Goal: Task Accomplishment & Management: Manage account settings

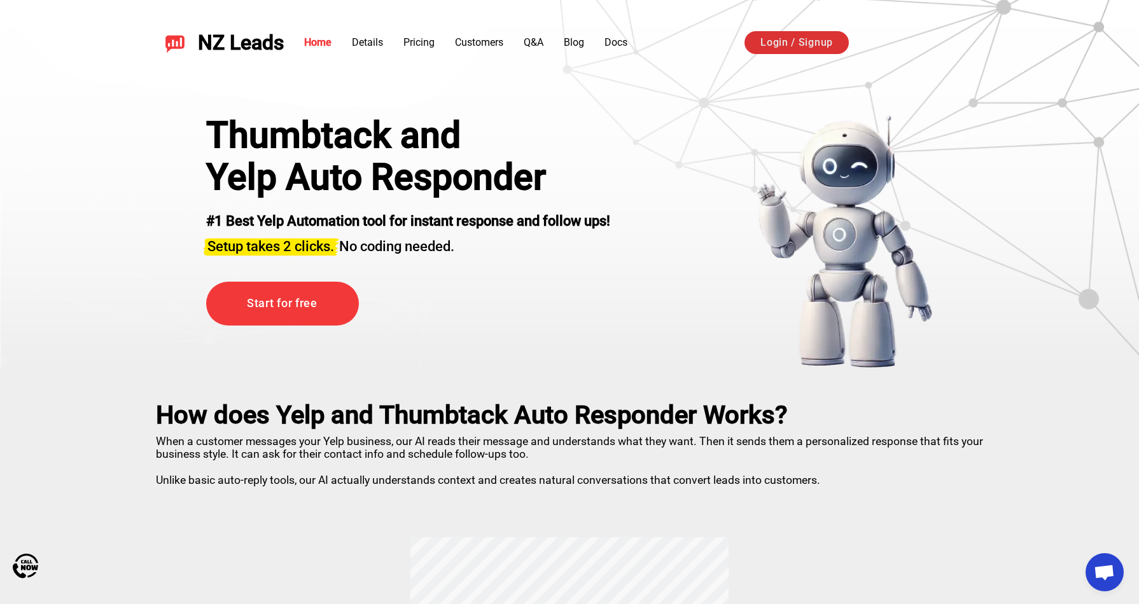
click at [833, 45] on link "Login / Signup" at bounding box center [796, 42] width 104 height 23
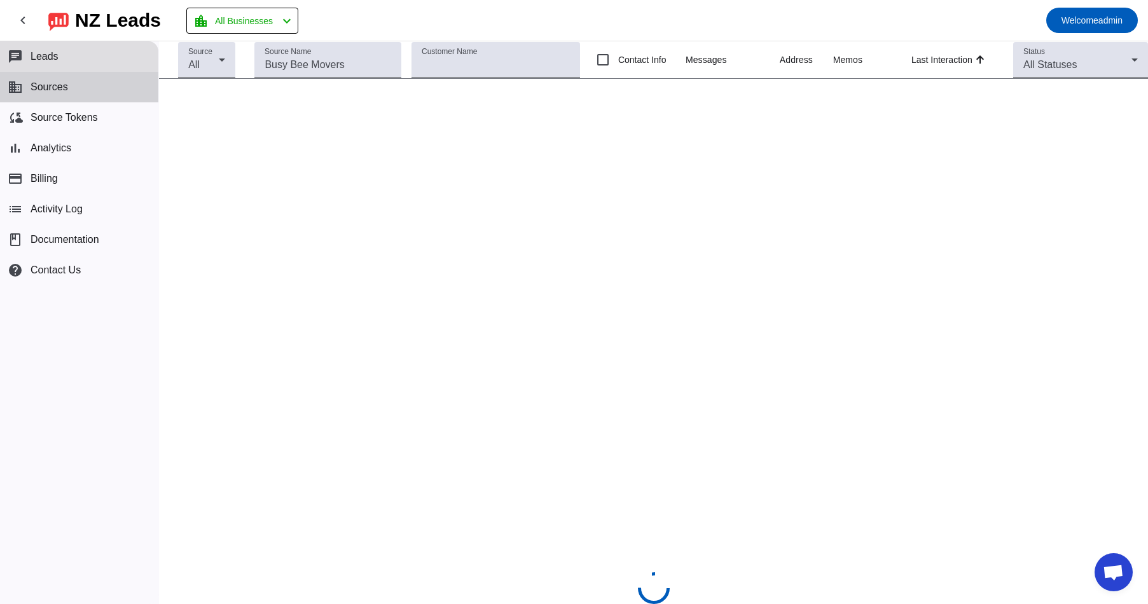
click at [57, 90] on span "Sources" at bounding box center [50, 86] width 38 height 11
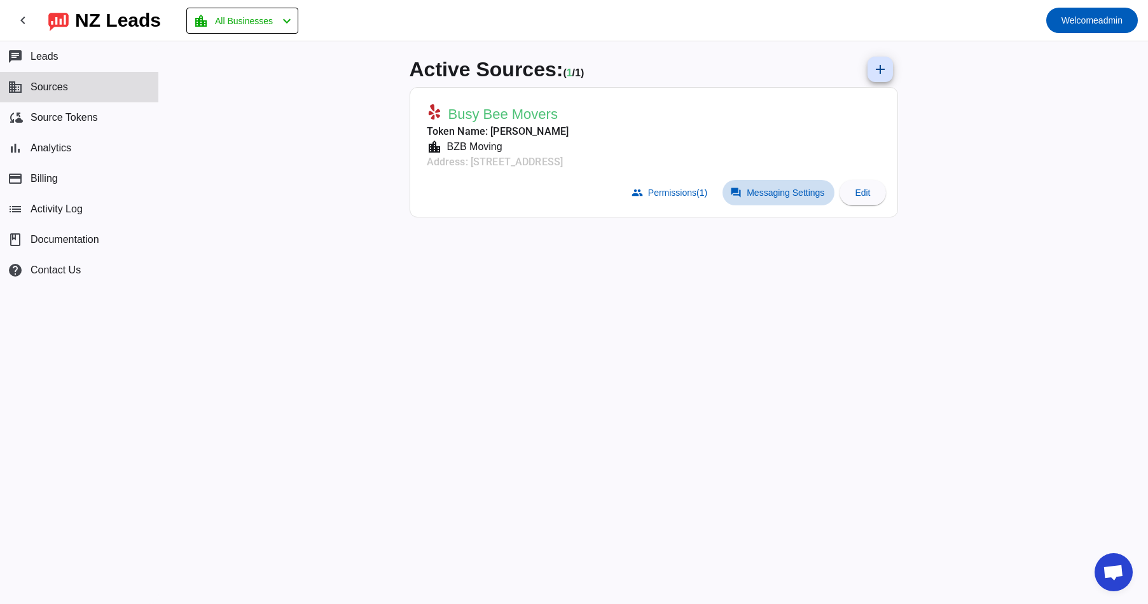
click at [767, 185] on span at bounding box center [779, 192] width 112 height 25
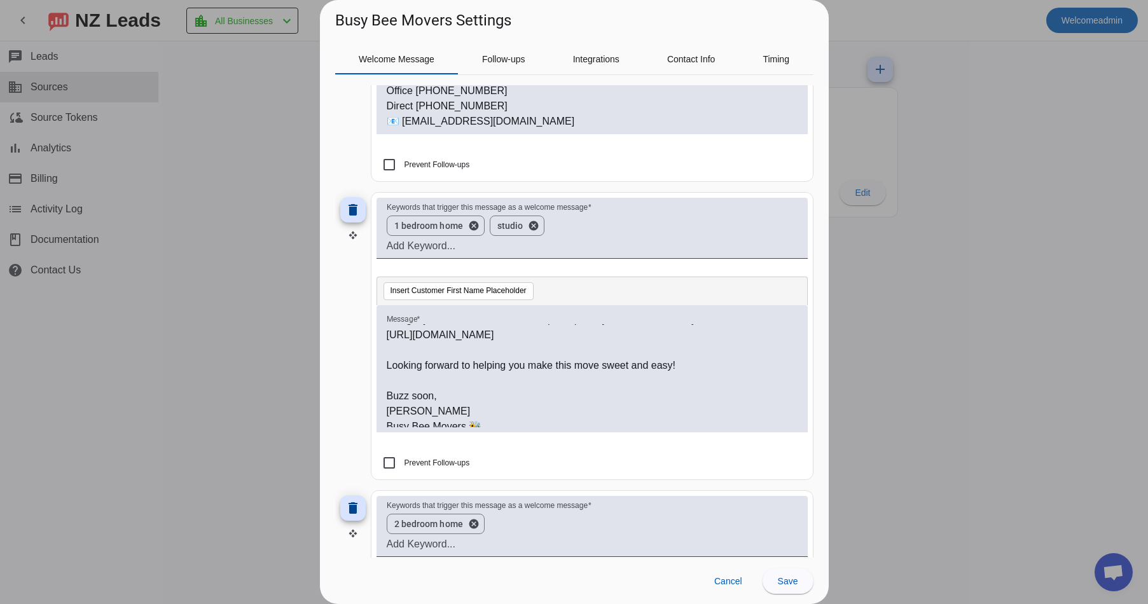
scroll to position [477, 0]
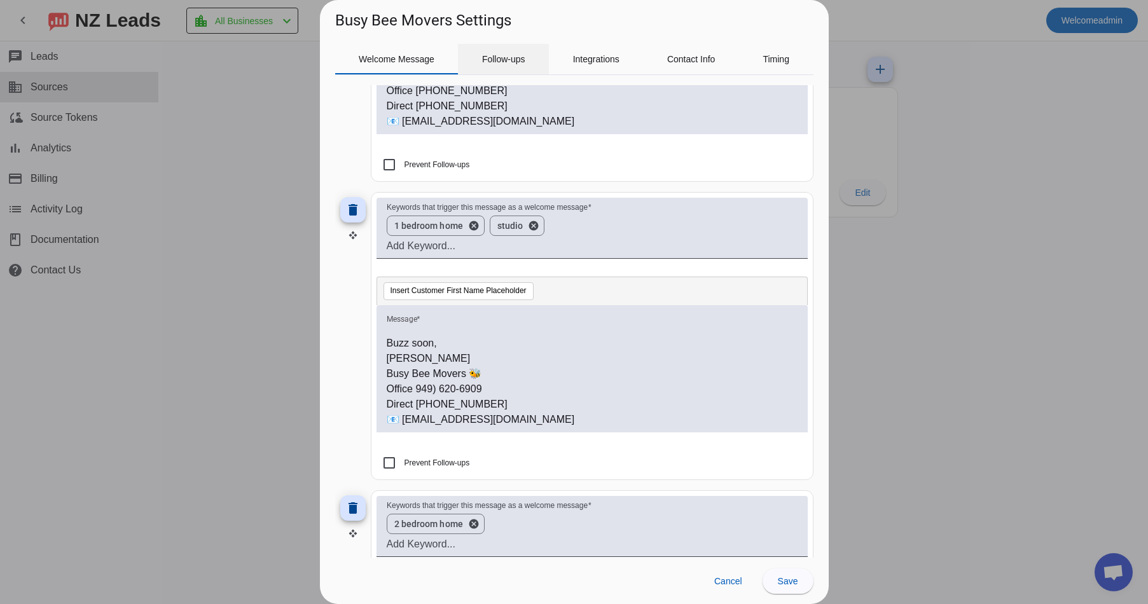
click at [515, 70] on span "Follow-ups" at bounding box center [503, 59] width 43 height 31
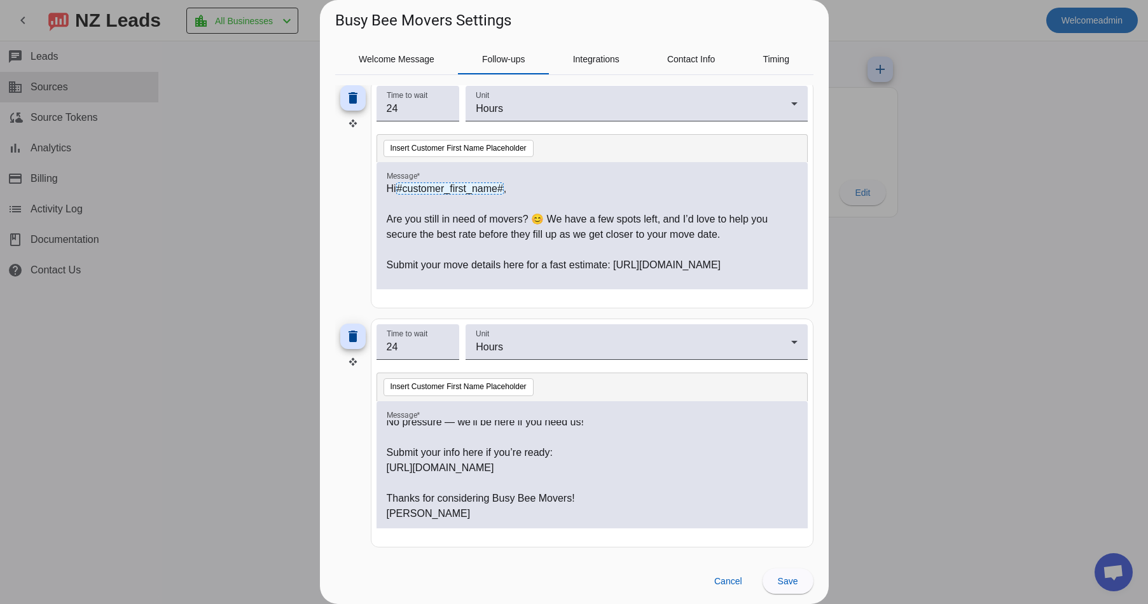
scroll to position [126, 0]
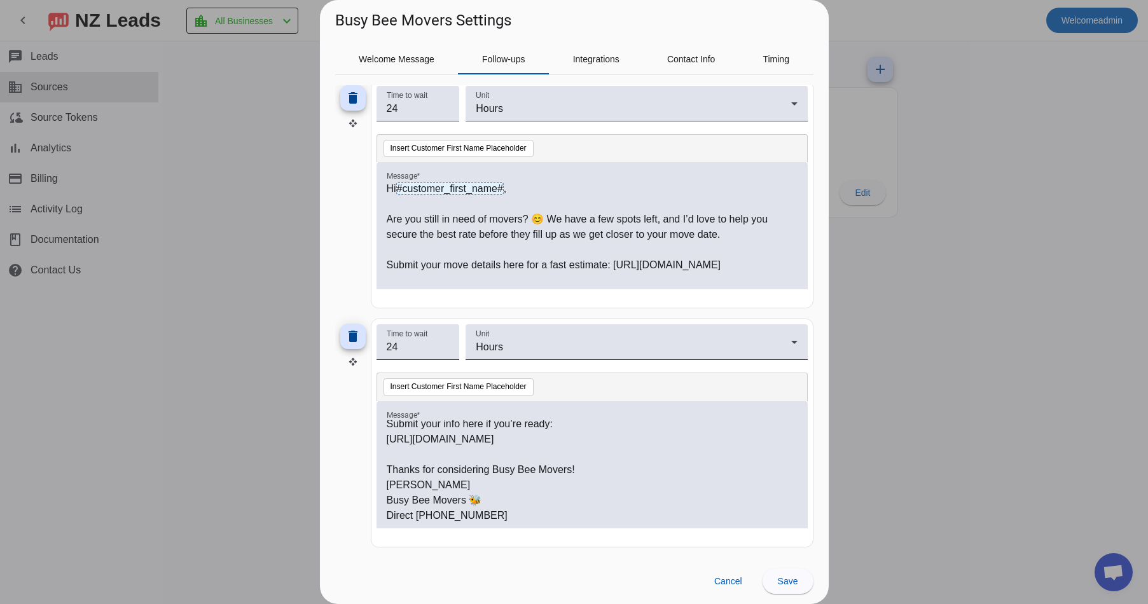
click at [1135, 286] on div at bounding box center [574, 302] width 1148 height 604
